Goal: Check status: Check status

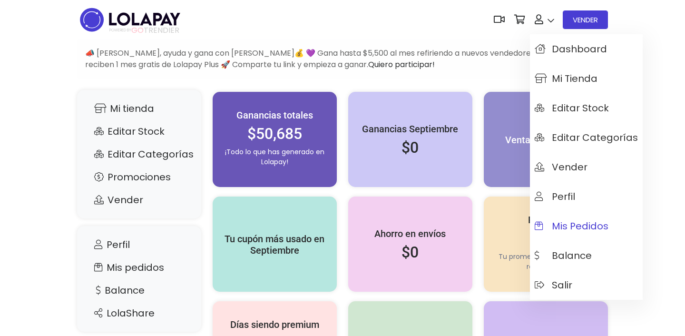
click at [568, 231] on span "Mis pedidos" at bounding box center [572, 226] width 74 height 10
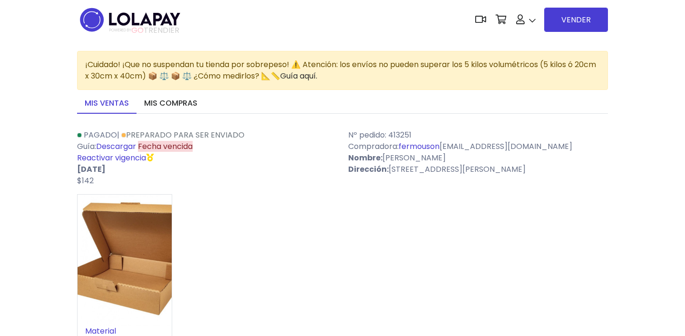
click at [123, 148] on link "Descargar" at bounding box center [116, 146] width 40 height 11
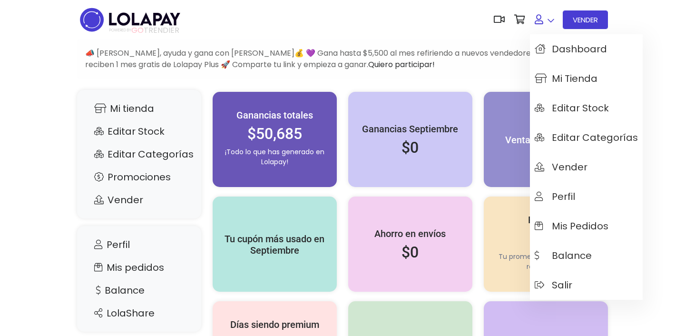
click at [544, 17] on link at bounding box center [544, 19] width 29 height 29
click at [554, 227] on span "Mis pedidos" at bounding box center [572, 226] width 74 height 10
